Goal: Task Accomplishment & Management: Manage account settings

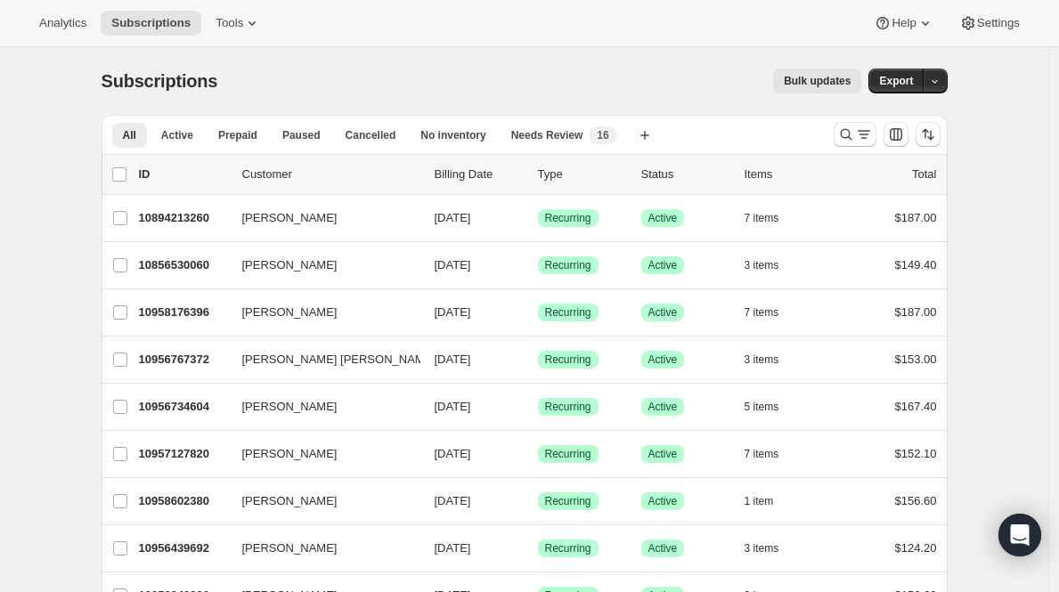
click at [860, 132] on icon "Search and filter results" at bounding box center [864, 135] width 18 height 18
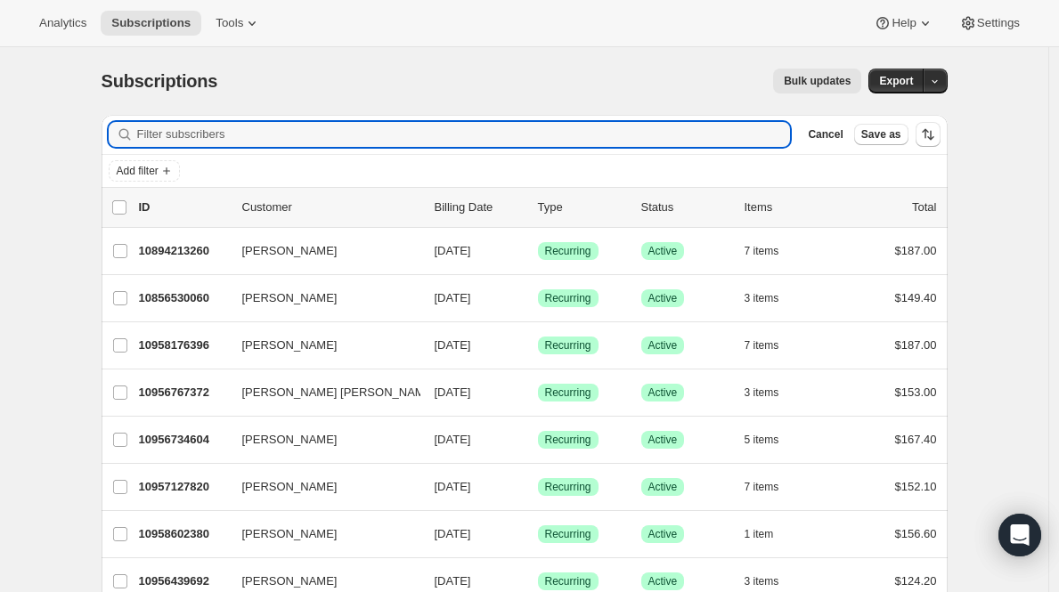
paste input "melbalmer@gmail.com>"
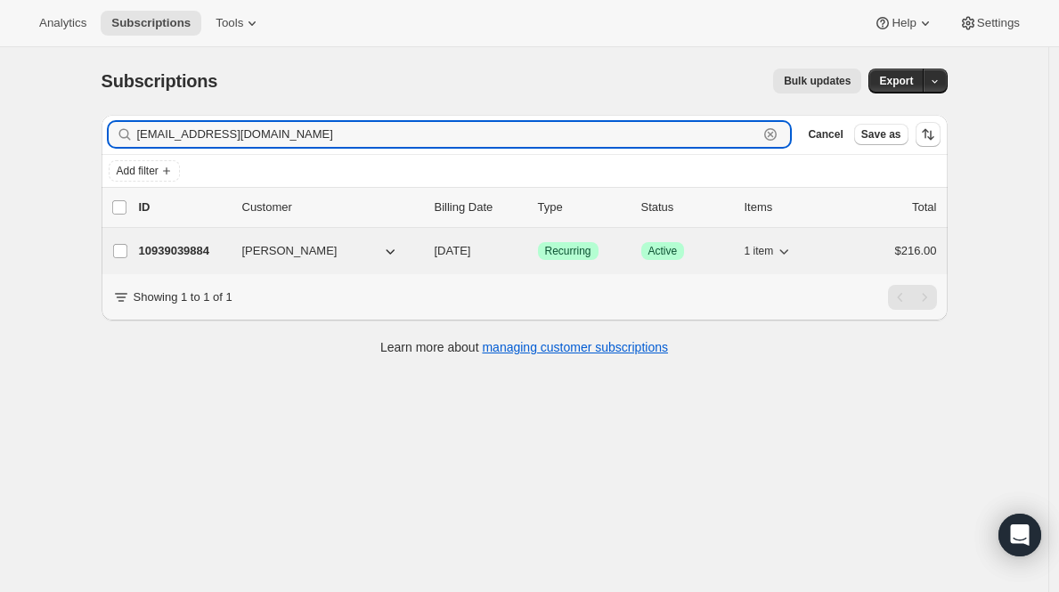
type input "melbalmer@gmail.com"
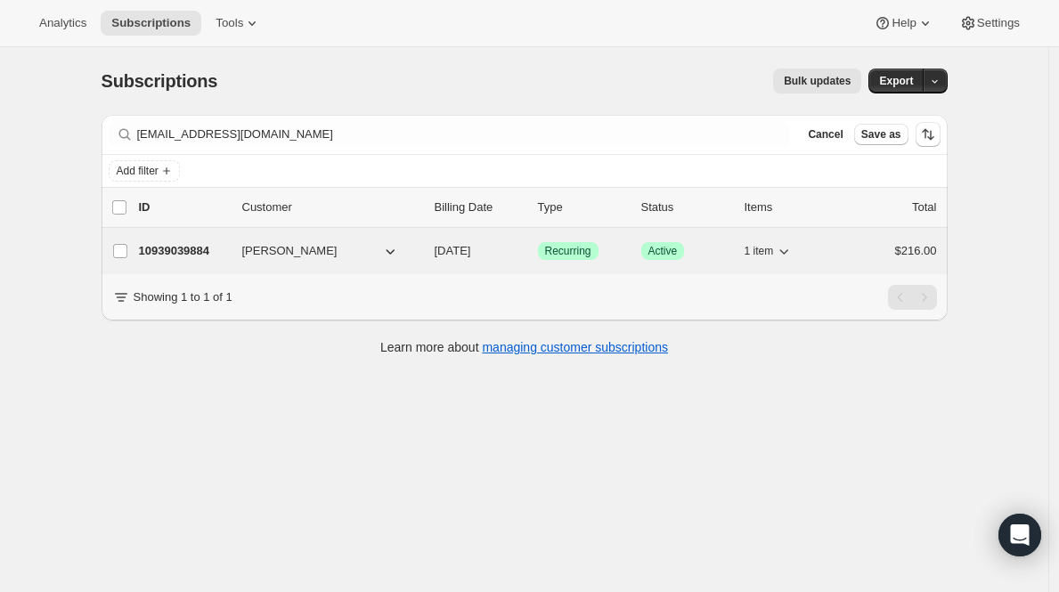
click at [175, 259] on p "10939039884" at bounding box center [183, 251] width 89 height 18
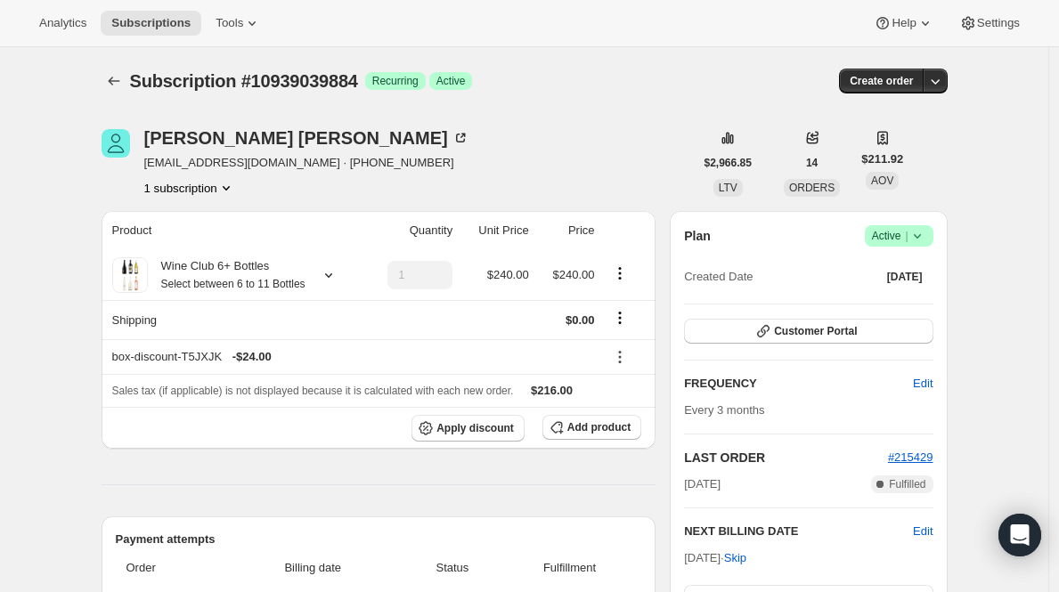
click at [924, 240] on icon at bounding box center [918, 236] width 18 height 18
click at [874, 307] on span "Cancel subscription" at bounding box center [898, 301] width 101 height 13
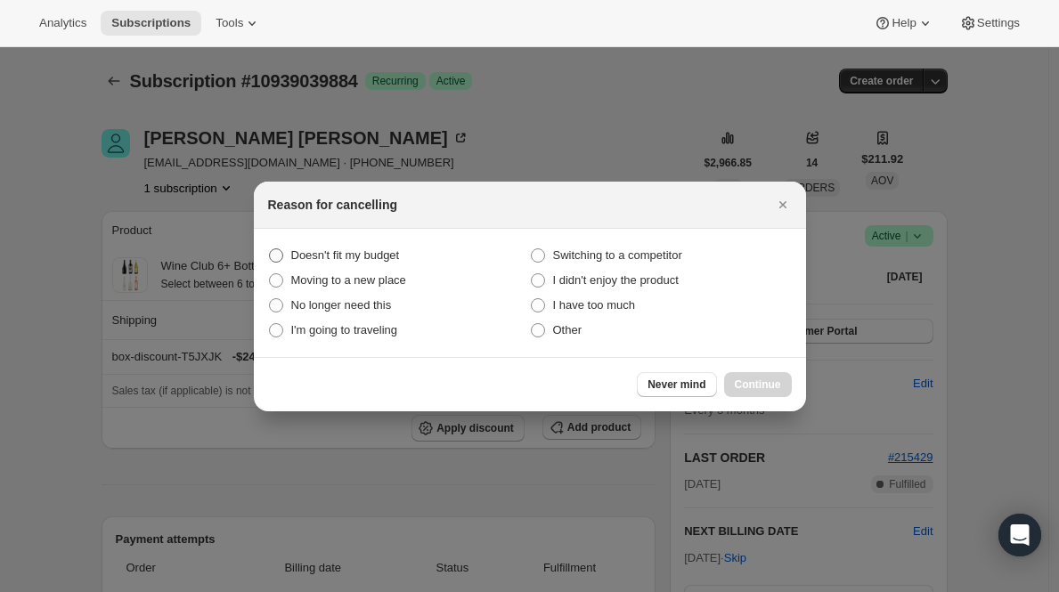
click at [383, 250] on span "Doesn't fit my budget" at bounding box center [345, 255] width 109 height 13
click at [270, 249] on budget "Doesn't fit my budget" at bounding box center [269, 249] width 1 height 1
radio budget "true"
click at [764, 390] on span "Continue" at bounding box center [758, 385] width 46 height 14
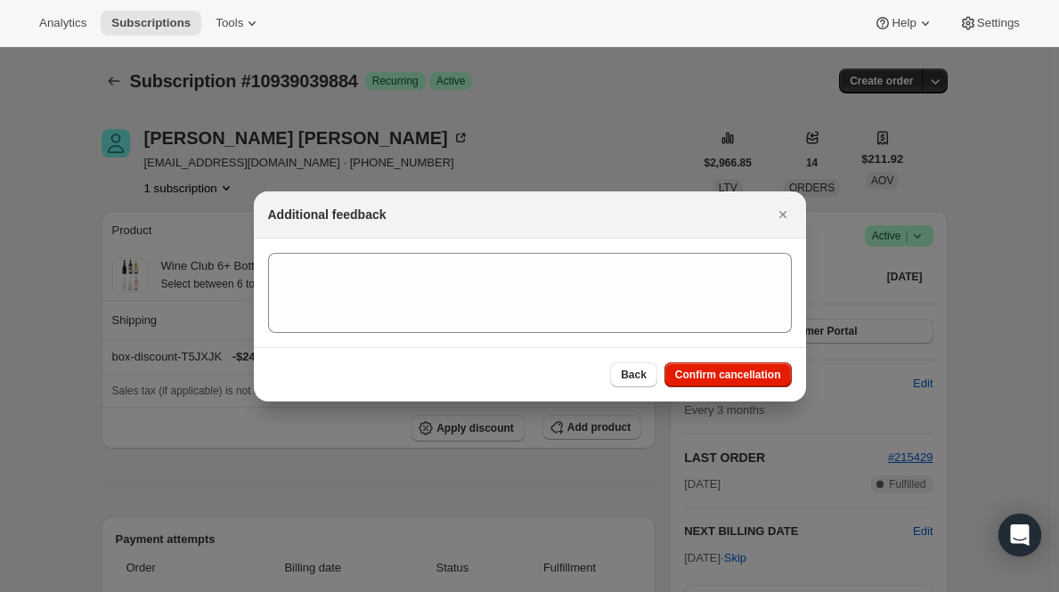
click at [764, 389] on div "Back Confirm cancellation" at bounding box center [530, 374] width 552 height 54
click at [757, 378] on span "Confirm cancellation" at bounding box center [728, 375] width 106 height 14
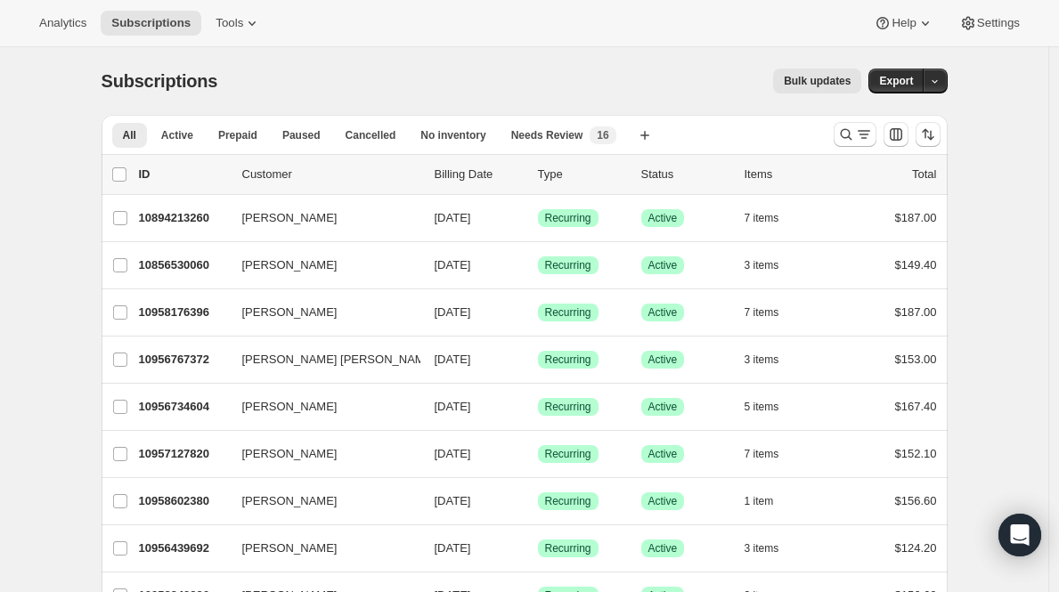
click at [853, 141] on icon "Search and filter results" at bounding box center [846, 135] width 18 height 18
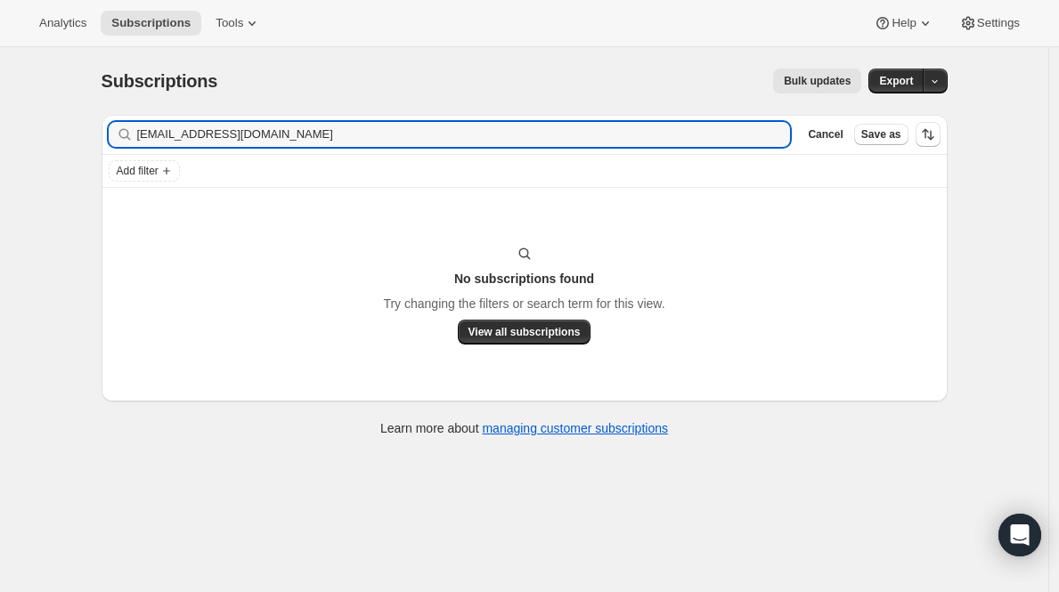
type input "[EMAIL_ADDRESS][DOMAIN_NAME]"
